Goal: Task Accomplishment & Management: Use online tool/utility

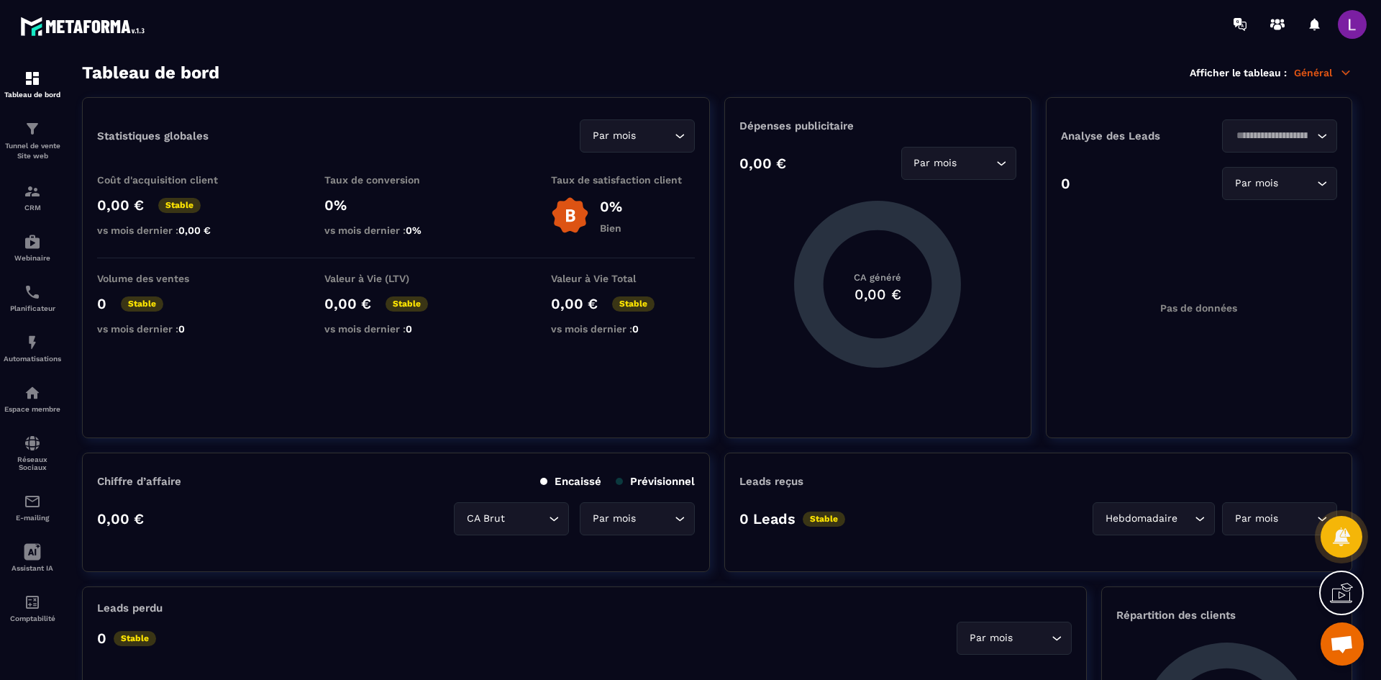
click at [1312, 69] on p "Général" at bounding box center [1323, 72] width 58 height 13
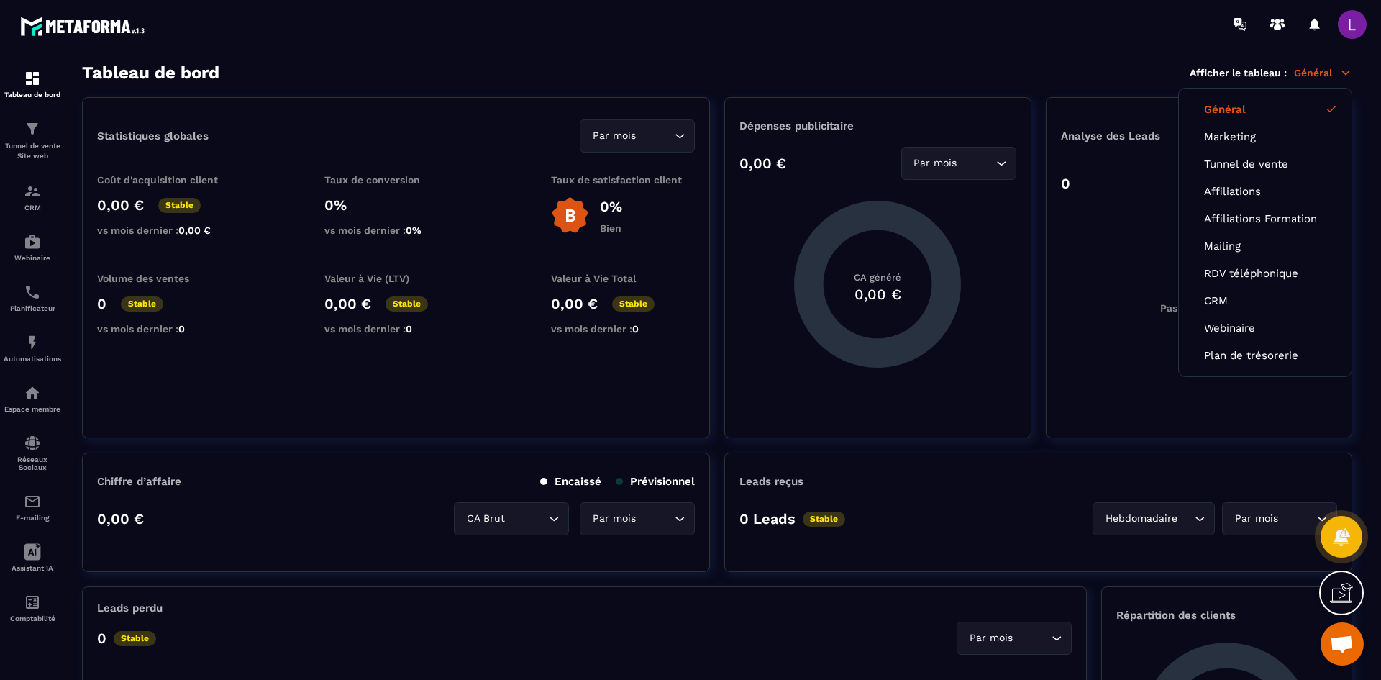
click at [46, 263] on link "Webinaire" at bounding box center [33, 247] width 58 height 50
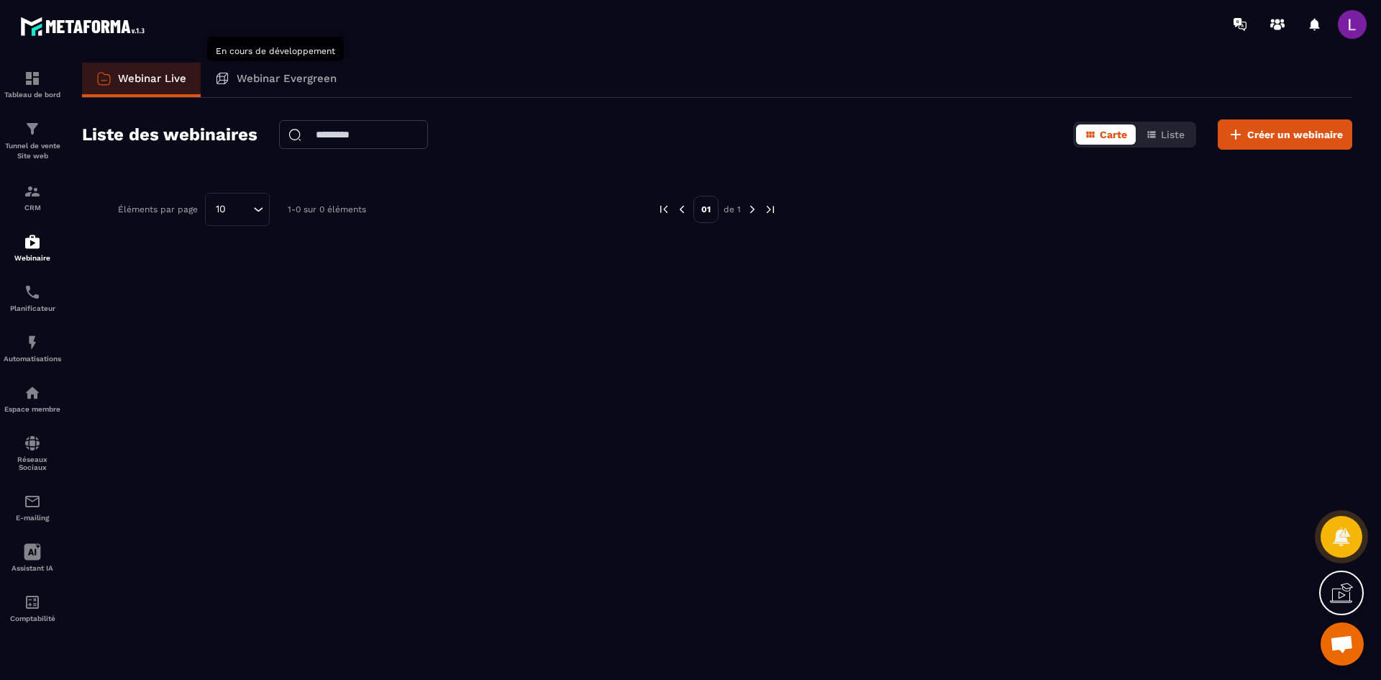
click at [291, 80] on p "Webinar Evergreen" at bounding box center [287, 78] width 100 height 13
click at [45, 127] on div "Tunnel de vente Site web" at bounding box center [33, 140] width 58 height 41
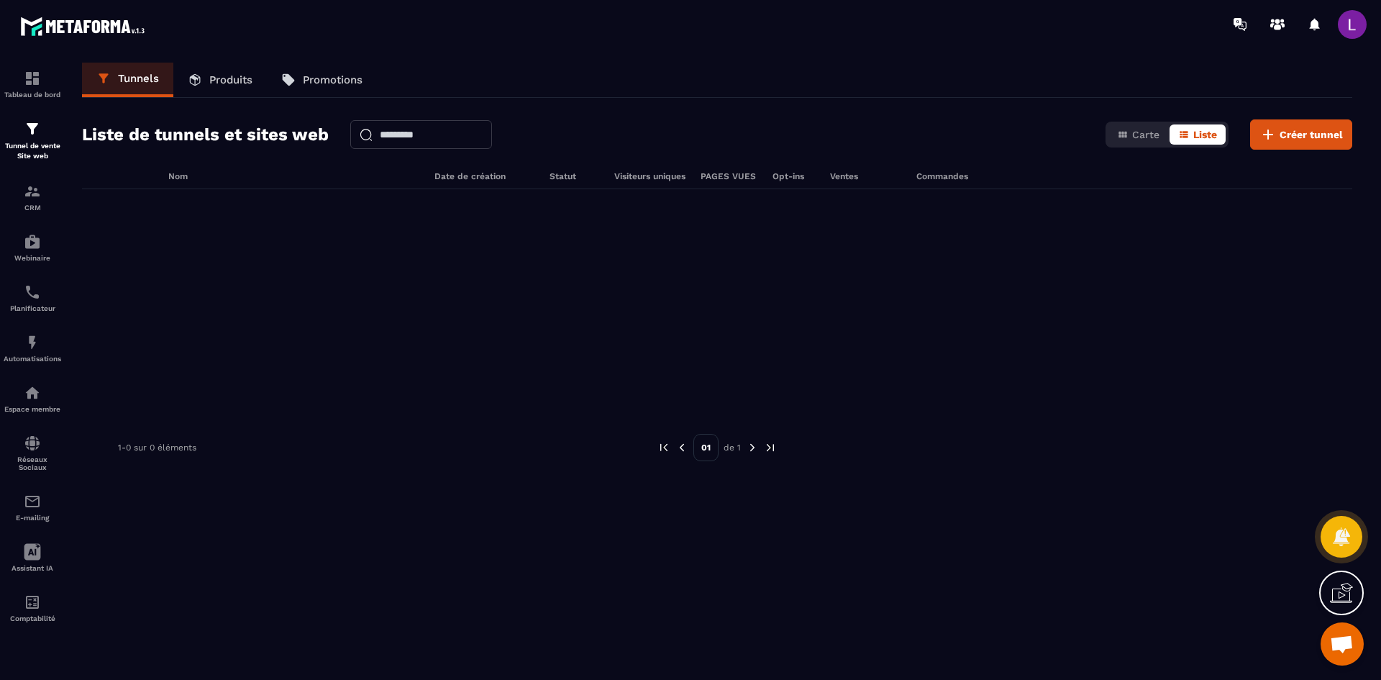
click at [50, 138] on div "Tunnel de vente Site web" at bounding box center [33, 140] width 58 height 41
click at [214, 86] on link "Produits" at bounding box center [220, 80] width 94 height 35
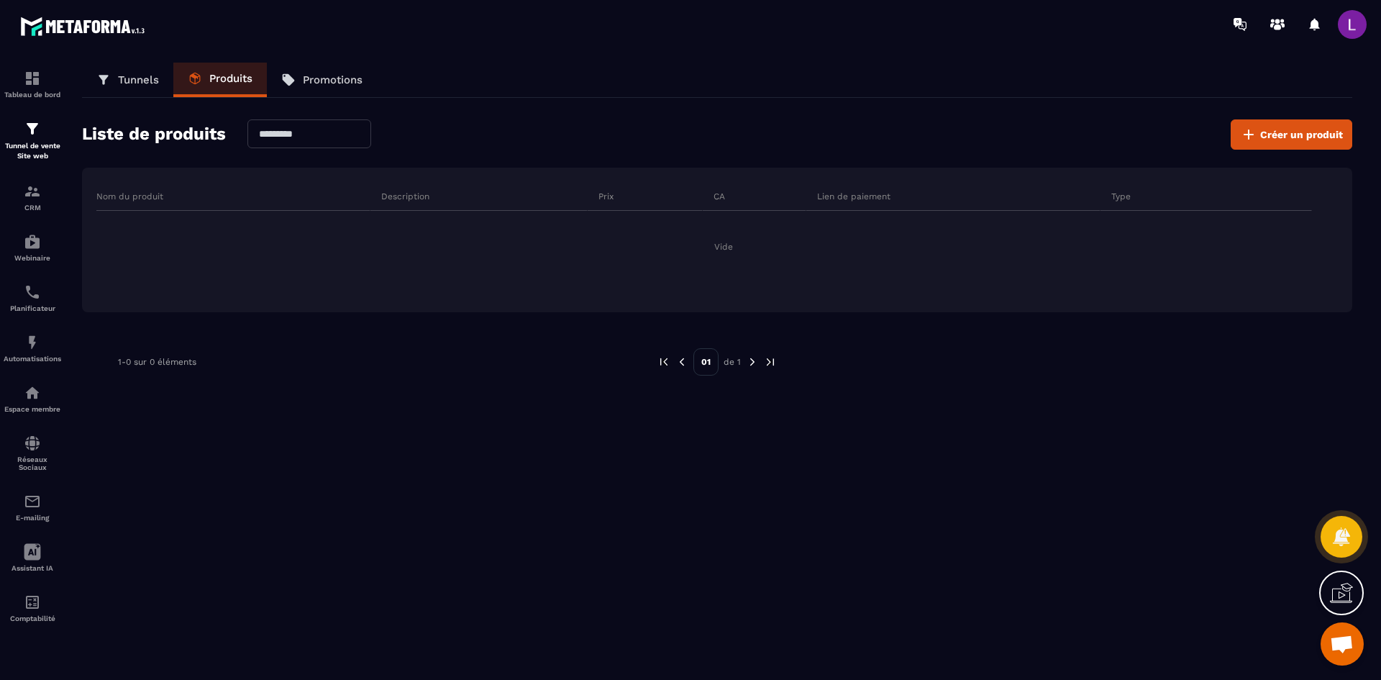
click at [1283, 141] on span "Créer un produit" at bounding box center [1301, 134] width 83 height 14
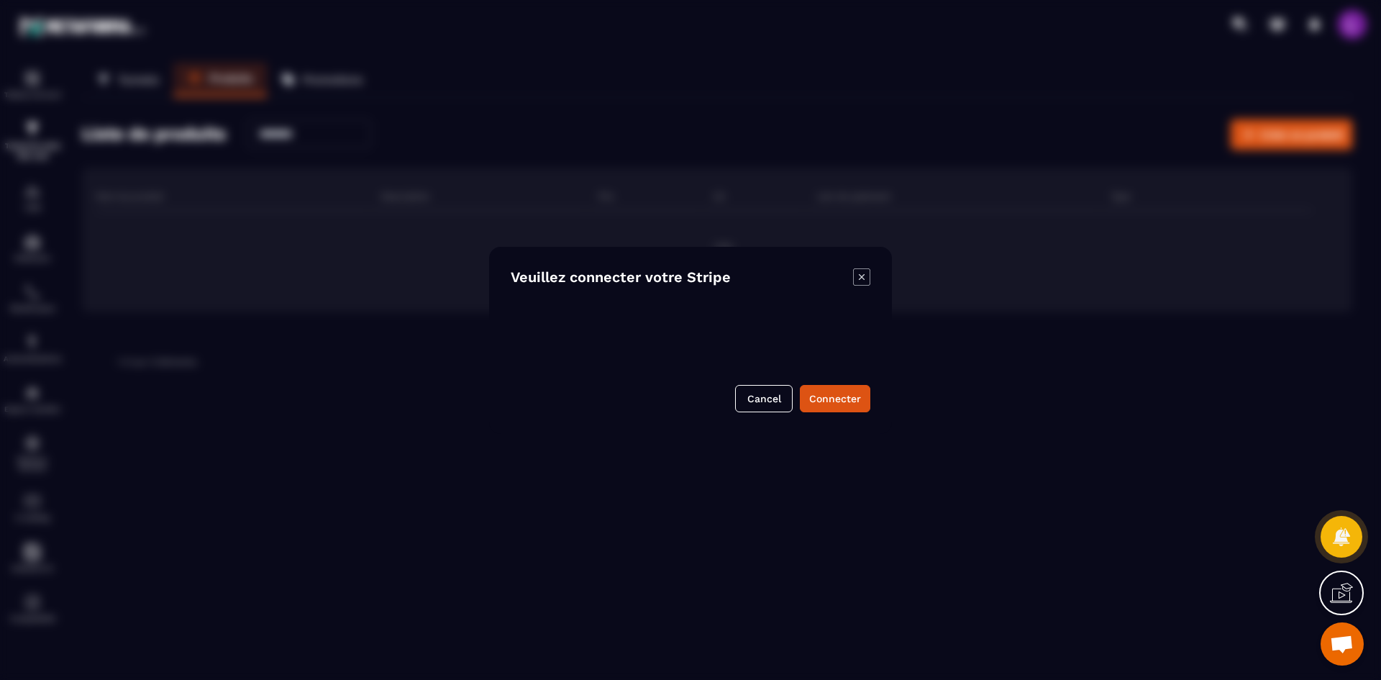
click at [847, 390] on button "Connecter" at bounding box center [835, 398] width 71 height 27
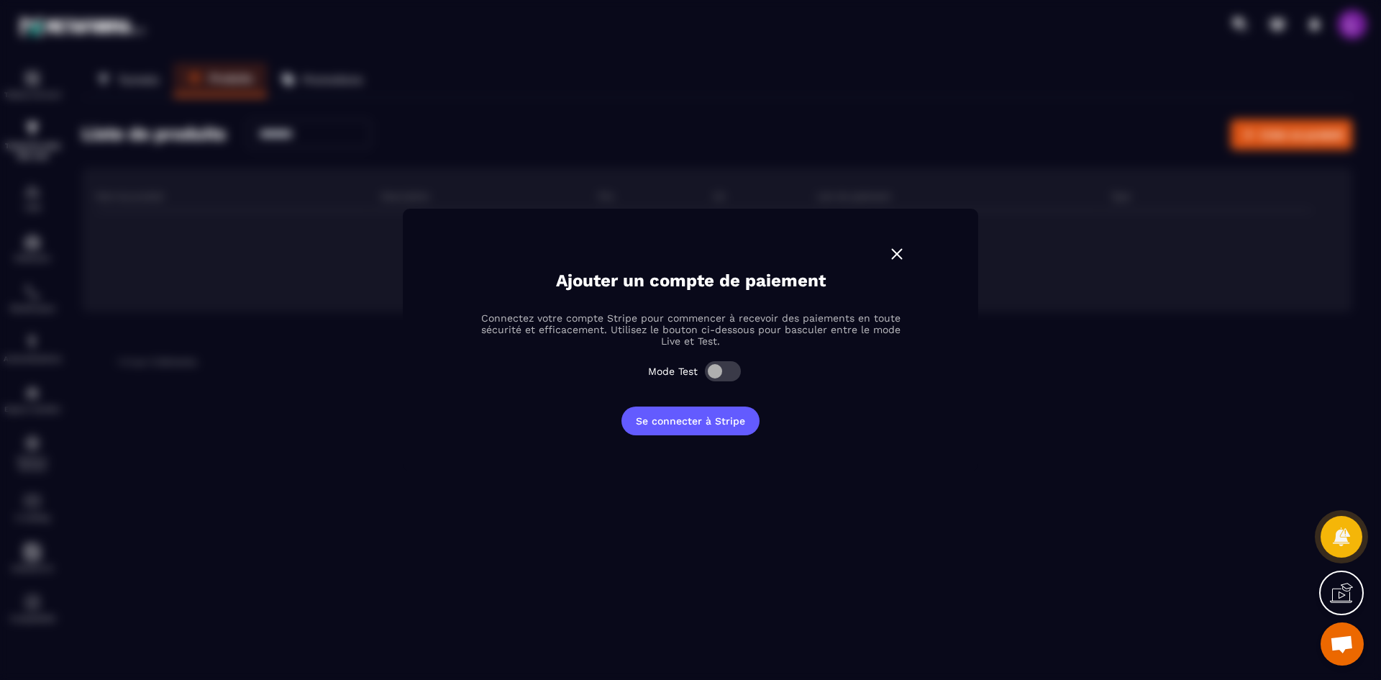
click at [863, 317] on p "Connectez votre compte Stripe pour commencer à recevoir des paiements en toute …" at bounding box center [691, 329] width 432 height 35
click at [717, 367] on span "Modal window" at bounding box center [723, 371] width 36 height 20
click at [684, 422] on button "Se connecter à Stripe" at bounding box center [691, 420] width 138 height 29
